Goal: Find specific page/section: Find specific page/section

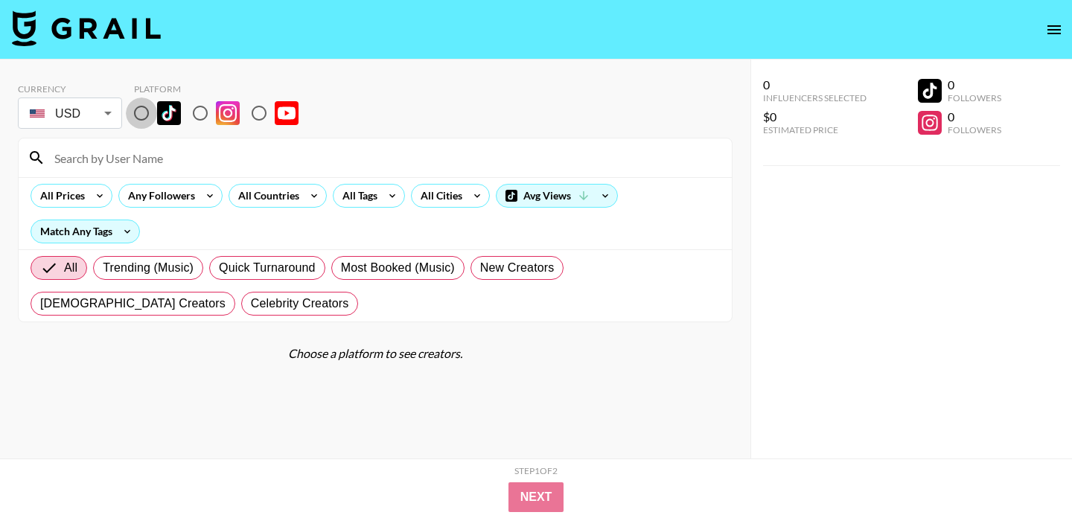
click at [141, 115] on input "radio" at bounding box center [141, 113] width 31 height 31
radio input "true"
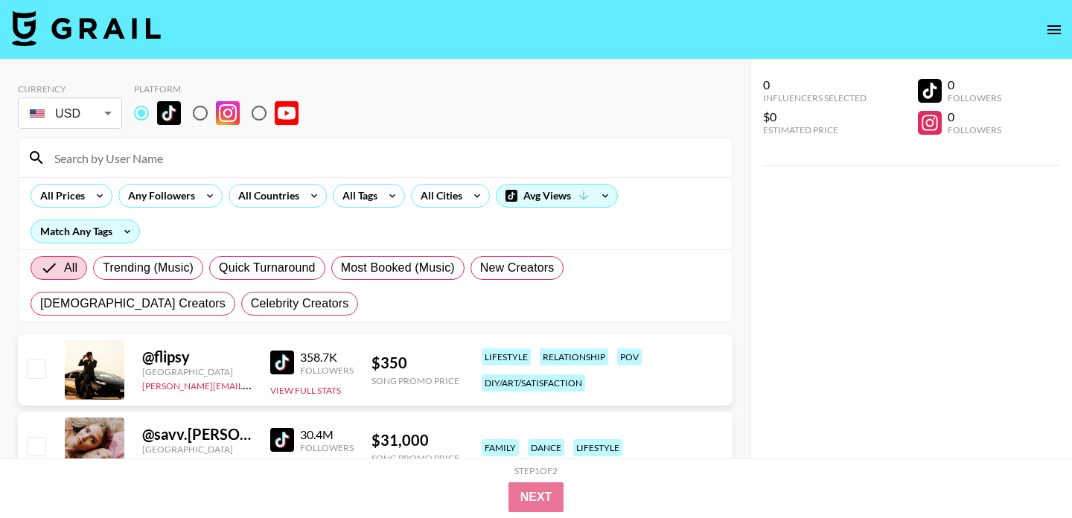
click at [141, 147] on input at bounding box center [384, 158] width 678 height 24
paste input "elianduli"
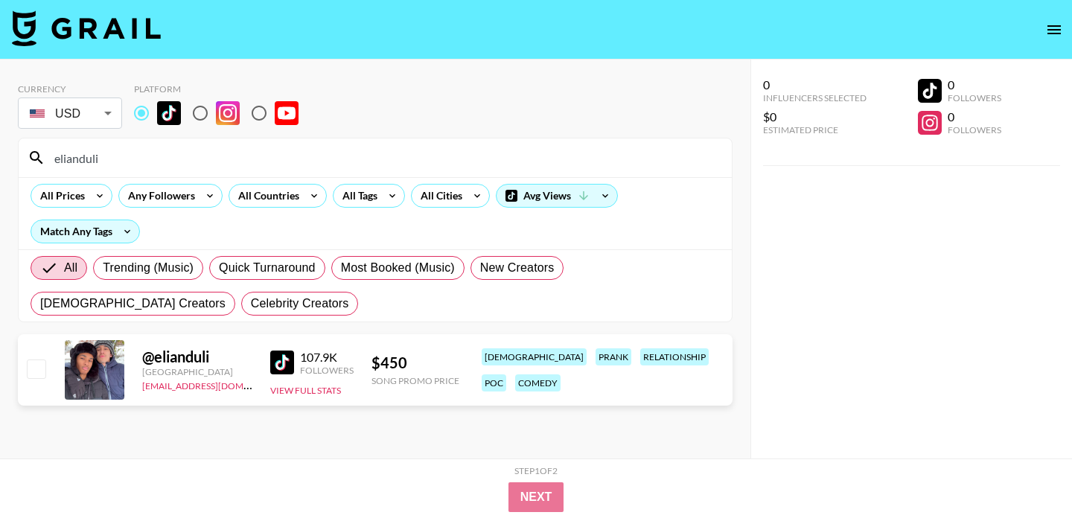
drag, startPoint x: 113, startPoint y: 156, endPoint x: 0, endPoint y: 153, distance: 113.2
click at [0, 153] on div "Currency USD USD ​ Platform elianduli All Prices Any Followers All Countries Al…" at bounding box center [375, 289] width 751 height 459
paste input "rawlinsness"
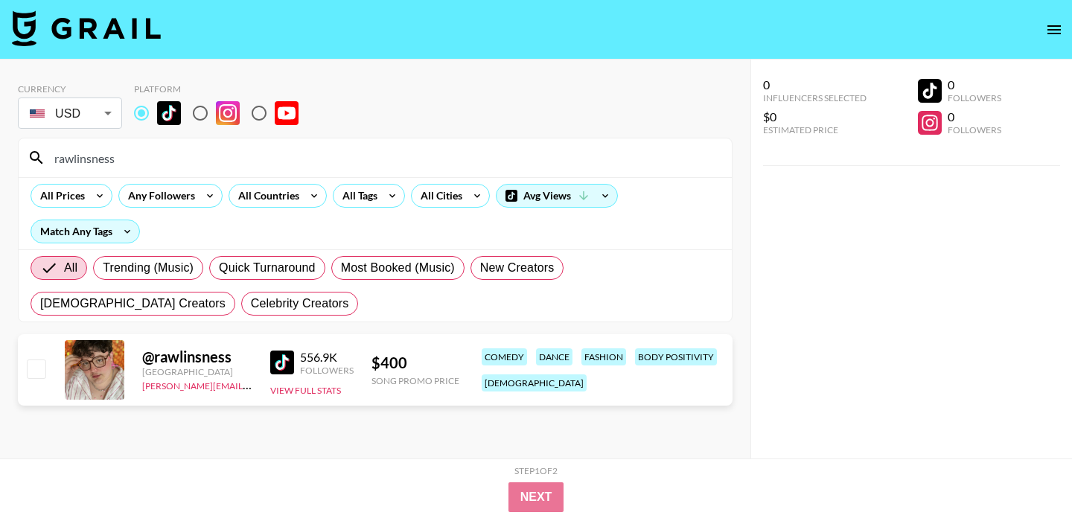
drag, startPoint x: 133, startPoint y: 157, endPoint x: 0, endPoint y: 156, distance: 133.3
click at [0, 156] on div "Currency USD USD ​ Platform rawlinsness All Prices Any Followers All Countries …" at bounding box center [375, 289] width 751 height 459
paste input ".iiamkaylin"
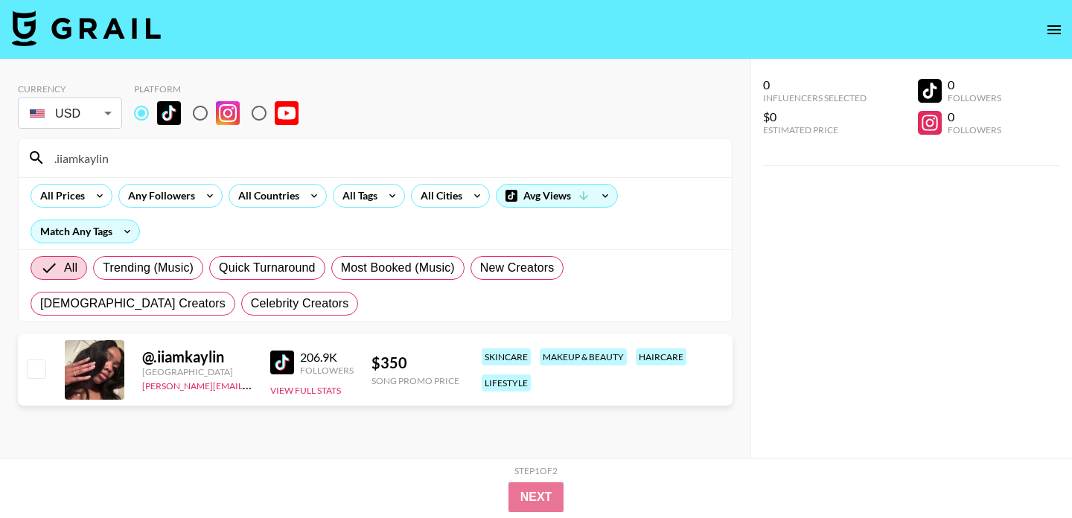
drag, startPoint x: 130, startPoint y: 159, endPoint x: 7, endPoint y: 159, distance: 122.1
click at [7, 159] on div "Currency USD USD ​ Platform .iiamkaylin All Prices Any Followers All Countries …" at bounding box center [375, 289] width 751 height 459
paste input "[PERSON_NAME].[PERSON_NAME]"
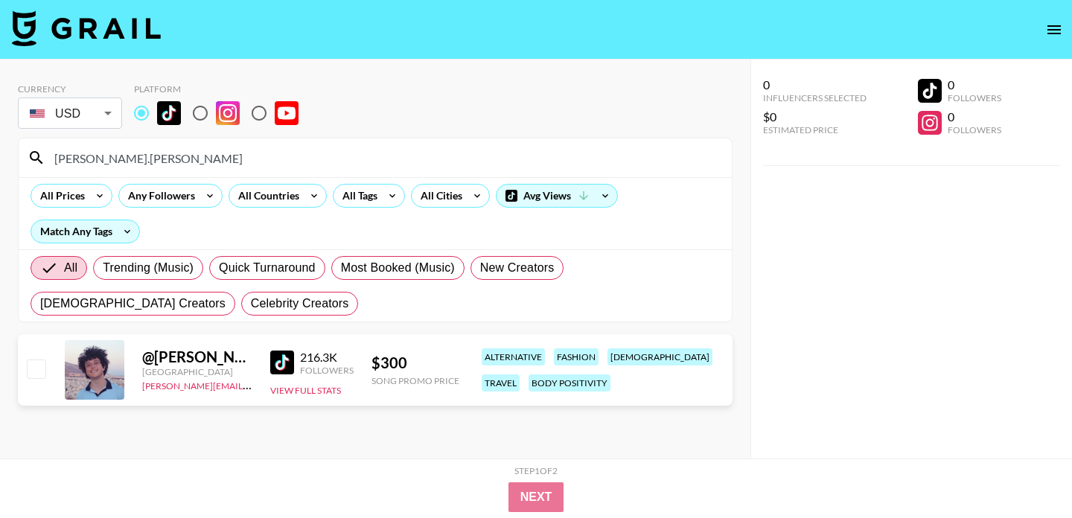
drag, startPoint x: 130, startPoint y: 158, endPoint x: 0, endPoint y: 156, distance: 130.3
click at [0, 156] on div "Currency USD USD ​ Platform [PERSON_NAME].[PERSON_NAME] All Prices Any Follower…" at bounding box center [375, 289] width 751 height 459
paste input "ilovekaash"
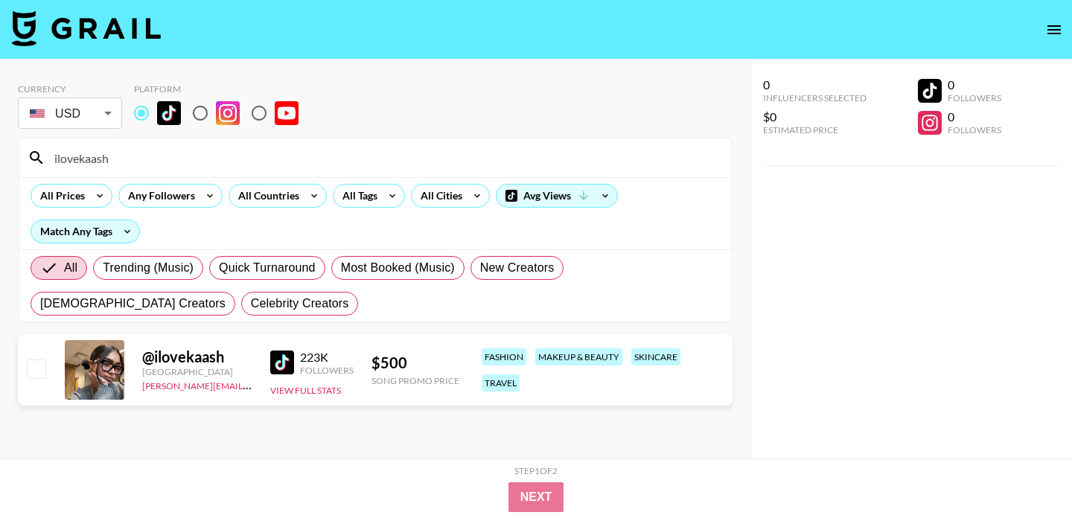
drag, startPoint x: 124, startPoint y: 159, endPoint x: 0, endPoint y: 159, distance: 123.6
click at [0, 159] on div "Currency USD USD ​ Platform ilovekaash All Prices Any Followers All Countries A…" at bounding box center [375, 289] width 751 height 459
paste input "curlly_crystallzz"
type input "curlly_crystallzz"
